Goal: Information Seeking & Learning: Learn about a topic

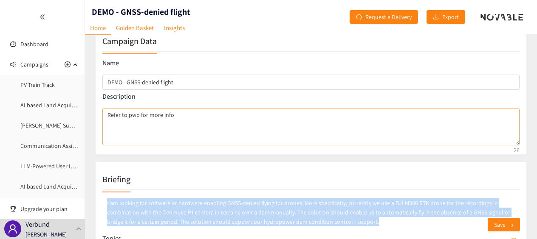
scroll to position [127, 0]
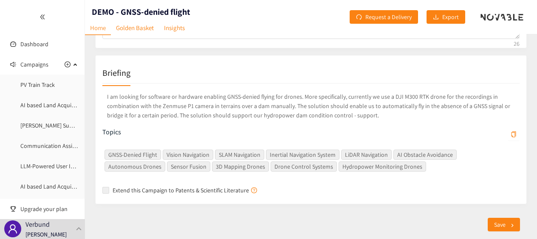
click at [204, 141] on div "I am looking for software or hardware enabling GNSS-denied flying for drones. M…" at bounding box center [310, 141] width 417 height 114
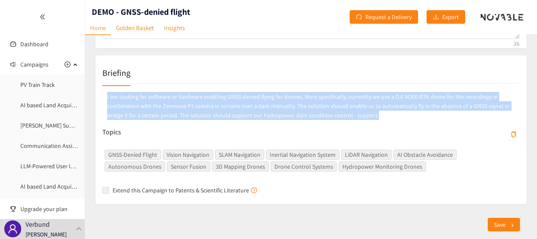
drag, startPoint x: 362, startPoint y: 118, endPoint x: 97, endPoint y: 95, distance: 265.9
click at [97, 95] on div "Briefing I am looking for software or hardware enabling GNSS-denied flying for …" at bounding box center [310, 129] width 431 height 149
copy p "I am looking for software or hardware enabling GNSS-denied flying for drones. M…"
click at [126, 32] on link "Golden Basket" at bounding box center [135, 27] width 48 height 13
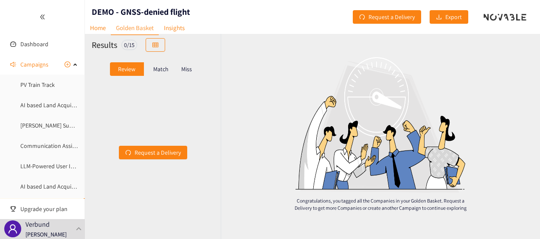
click at [156, 68] on p "Match" at bounding box center [160, 69] width 15 height 7
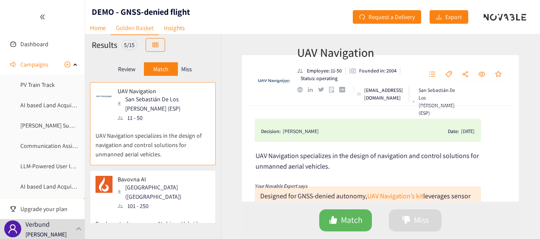
click at [190, 73] on div "Miss" at bounding box center [187, 69] width 18 height 14
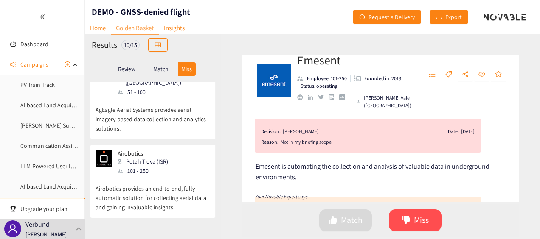
scroll to position [636, 0]
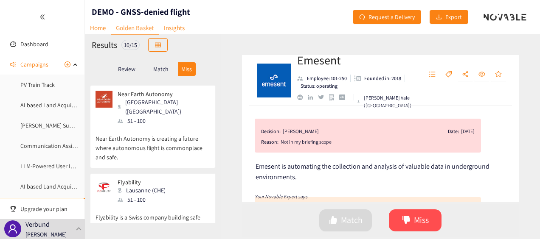
click at [157, 74] on div "Match" at bounding box center [161, 69] width 34 height 14
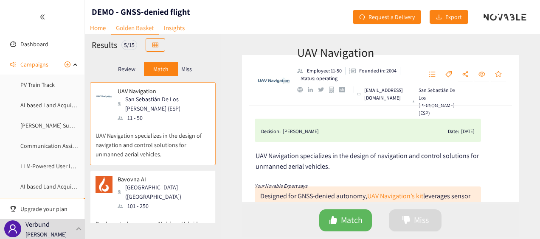
scroll to position [0, 0]
click at [191, 69] on p "Miss" at bounding box center [186, 69] width 11 height 7
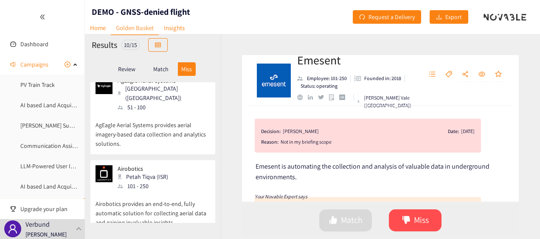
scroll to position [636, 0]
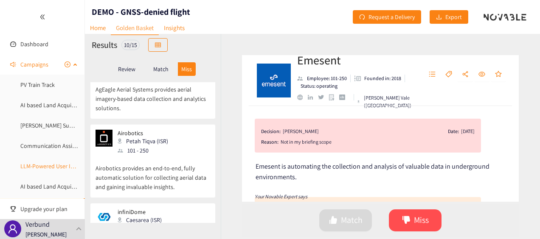
click at [53, 166] on link "LLM-Powered User Interaction Layer" at bounding box center [65, 167] width 91 height 8
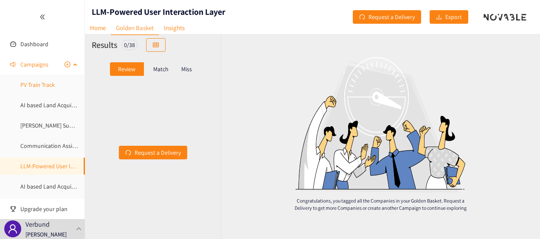
click at [53, 84] on link "PV Train Track" at bounding box center [37, 85] width 34 height 8
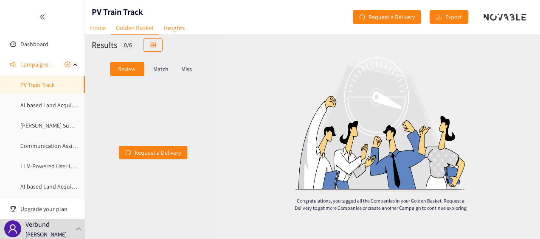
click at [94, 31] on link "Home" at bounding box center [98, 27] width 26 height 13
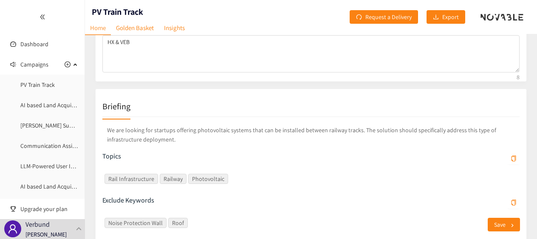
scroll to position [105, 0]
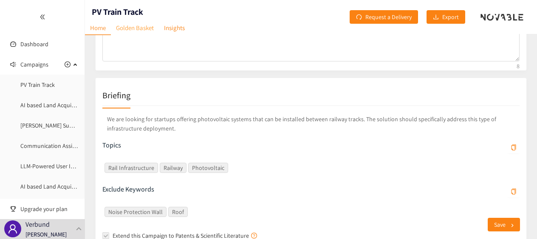
click at [133, 29] on link "Golden Basket" at bounding box center [135, 27] width 48 height 13
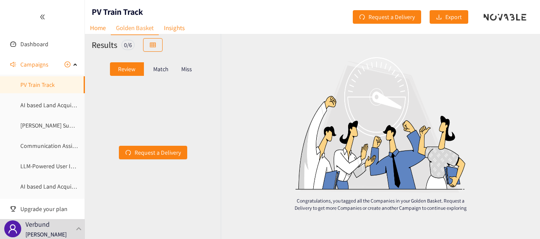
click at [163, 67] on p "Match" at bounding box center [160, 69] width 15 height 7
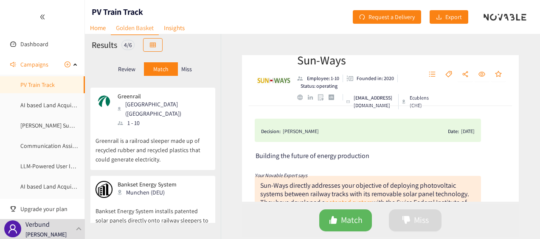
scroll to position [55, 0]
